Goal: Task Accomplishment & Management: Use online tool/utility

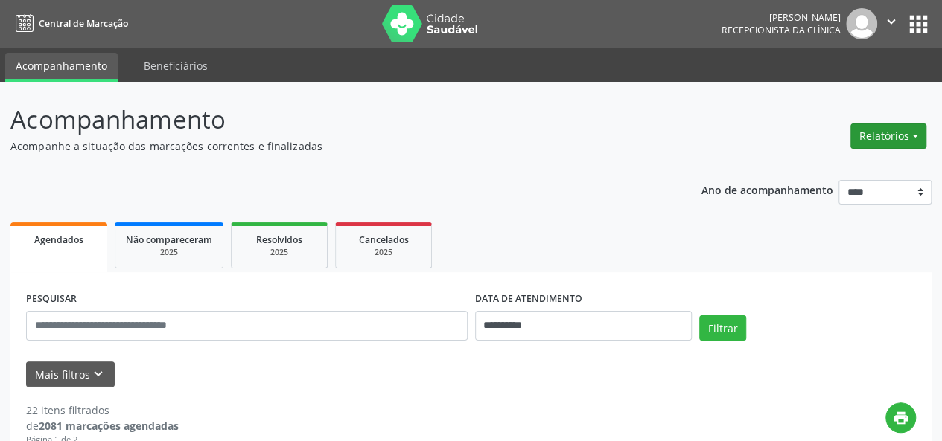
click at [866, 130] on button "Relatórios" at bounding box center [888, 136] width 76 height 25
click at [819, 168] on link "Agendamentos" at bounding box center [847, 167] width 160 height 21
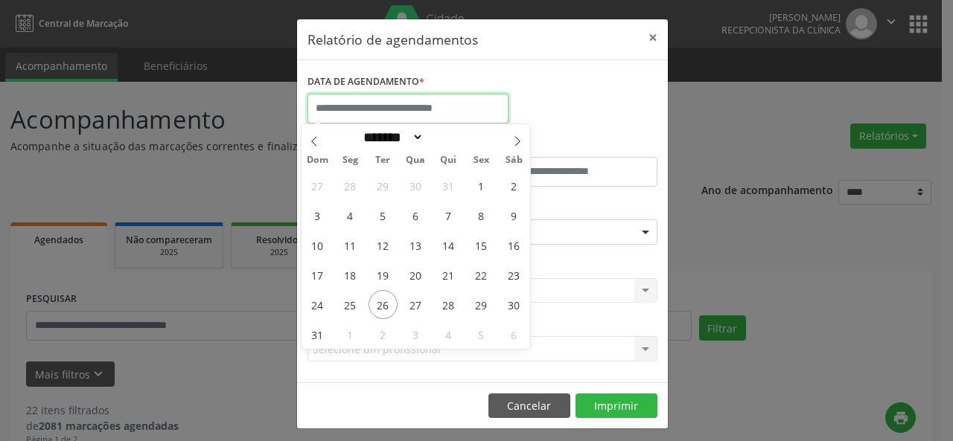
click at [460, 103] on input "text" at bounding box center [407, 109] width 201 height 30
click at [415, 301] on span "27" at bounding box center [415, 304] width 29 height 29
type input "**********"
click at [415, 301] on span "27" at bounding box center [415, 304] width 29 height 29
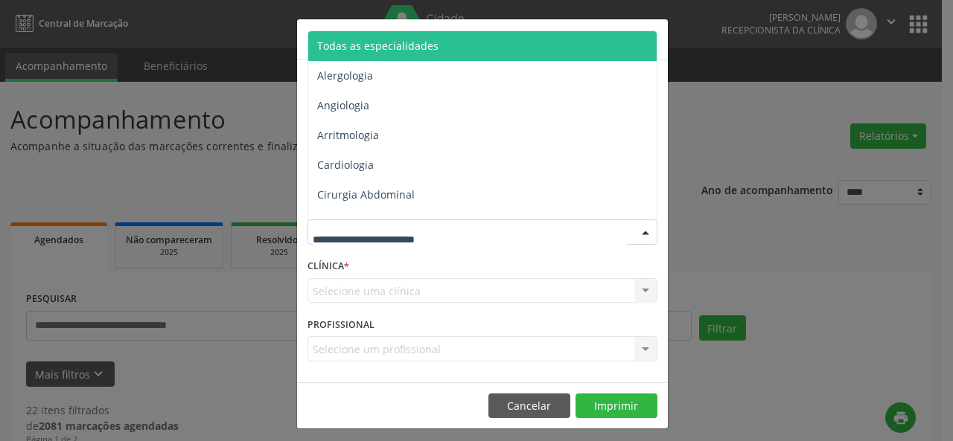
click at [450, 230] on div at bounding box center [482, 232] width 350 height 25
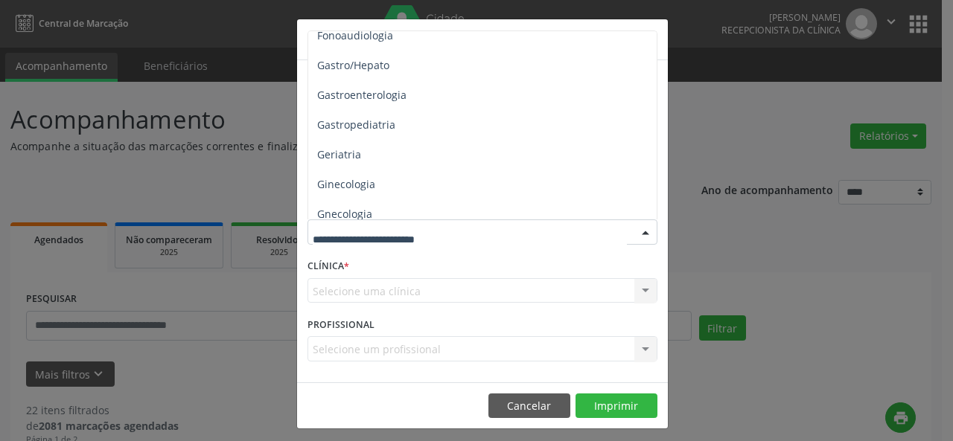
scroll to position [932, 0]
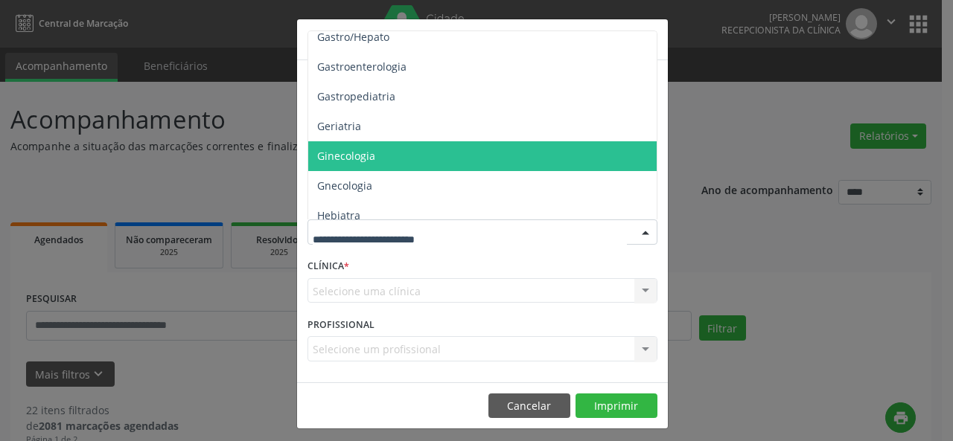
click at [374, 154] on span "Ginecologia" at bounding box center [483, 156] width 351 height 30
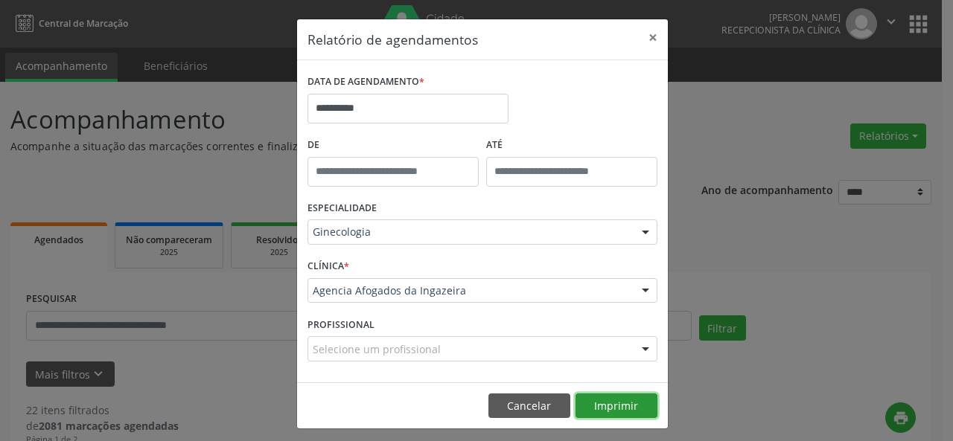
click at [612, 408] on button "Imprimir" at bounding box center [616, 406] width 82 height 25
